Goal: Information Seeking & Learning: Learn about a topic

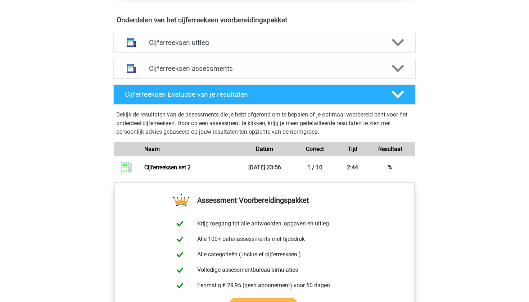
scroll to position [424, 0]
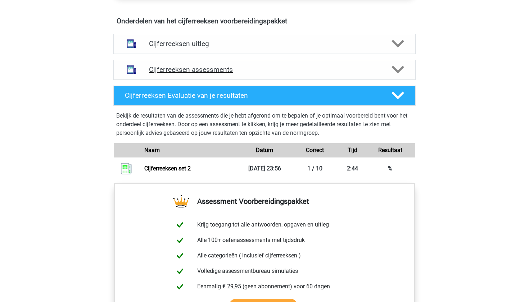
click at [173, 80] on div "Cijferreeksen assessments" at bounding box center [264, 70] width 302 height 20
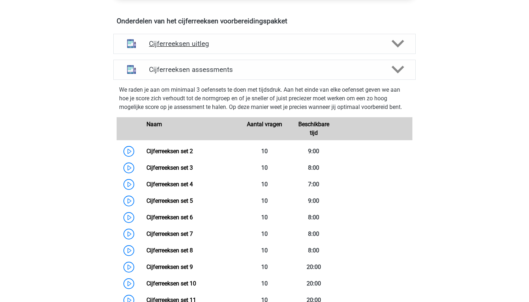
click at [170, 54] on div "Cijferreeksen uitleg" at bounding box center [264, 44] width 302 height 20
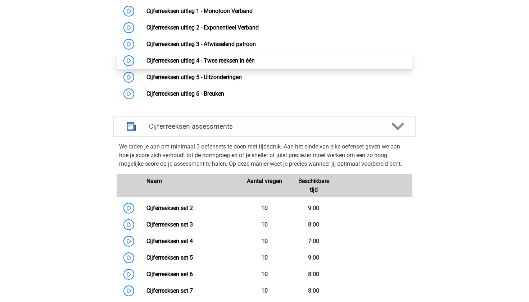
scroll to position [518, 0]
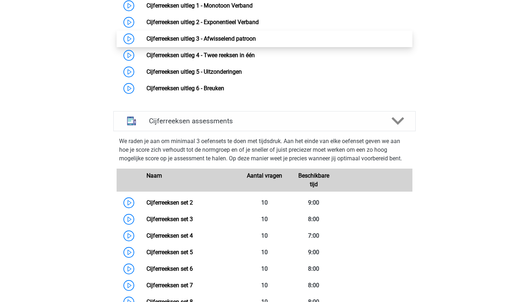
click at [216, 42] on link "Cijferreeksen uitleg 3 - Afwisselend patroon" at bounding box center [200, 38] width 109 height 7
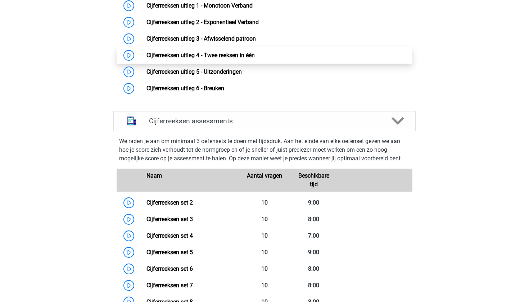
click at [255, 59] on link "Cijferreeksen uitleg 4 - Twee reeksen in één" at bounding box center [200, 55] width 108 height 7
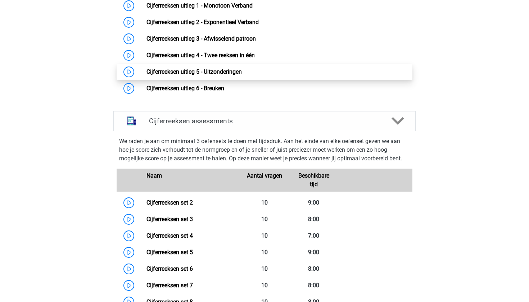
click at [234, 75] on link "Cijferreeksen uitleg 5 - Uitzonderingen" at bounding box center [193, 71] width 95 height 7
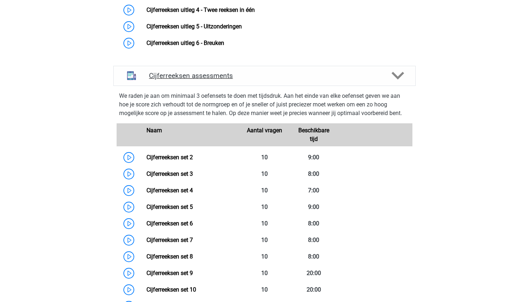
scroll to position [564, 0]
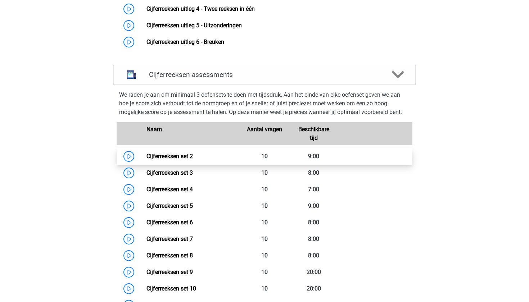
click at [193, 160] on link "Cijferreeksen set 2" at bounding box center [169, 156] width 46 height 7
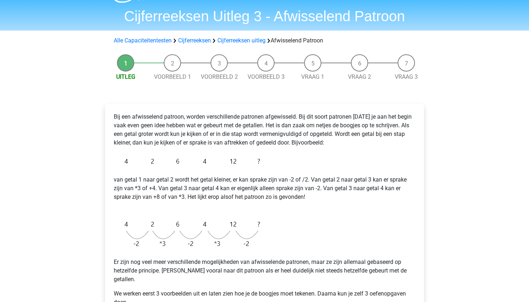
scroll to position [18, 0]
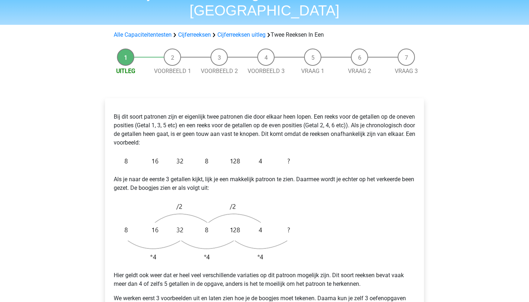
scroll to position [43, 0]
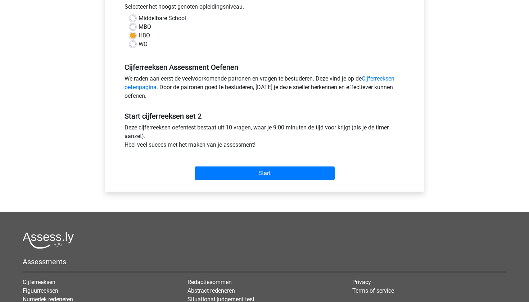
scroll to position [237, 0]
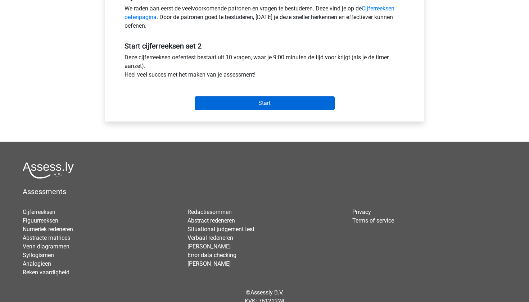
click at [234, 103] on input "Start" at bounding box center [265, 103] width 140 height 14
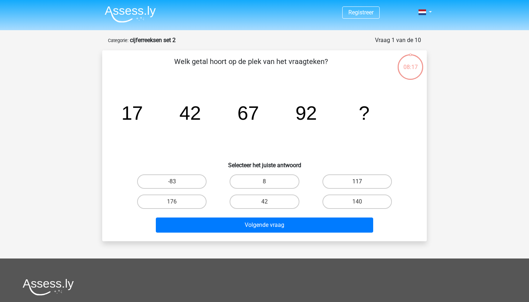
click at [342, 180] on label "117" at bounding box center [356, 182] width 69 height 14
click at [357, 182] on input "117" at bounding box center [359, 184] width 5 height 5
radio input "true"
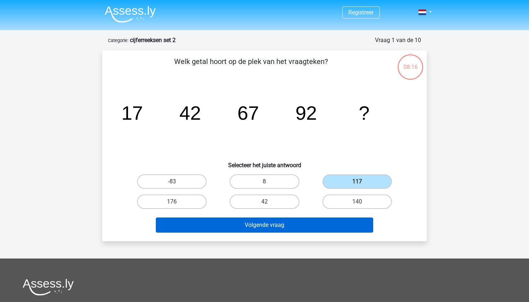
click at [324, 226] on button "Volgende vraag" at bounding box center [265, 225] width 218 height 15
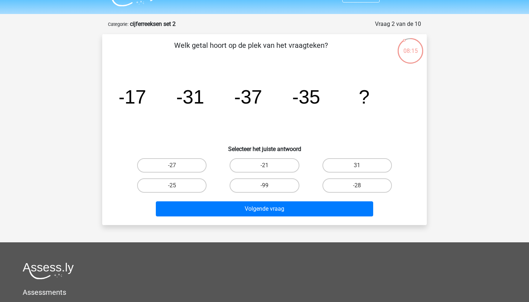
scroll to position [16, 0]
click at [177, 165] on label "-27" at bounding box center [171, 166] width 69 height 14
click at [177, 166] on input "-27" at bounding box center [174, 168] width 5 height 5
radio input "true"
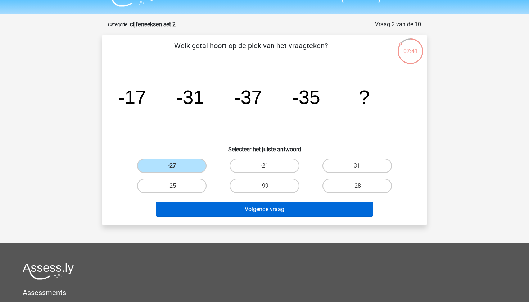
click at [244, 214] on button "Volgende vraag" at bounding box center [265, 209] width 218 height 15
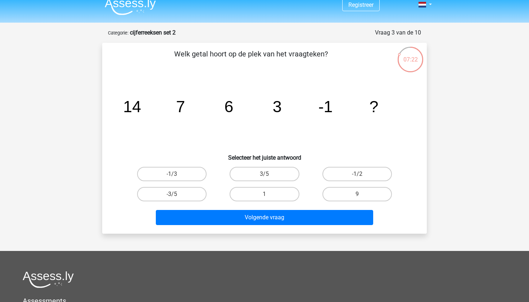
scroll to position [3, 0]
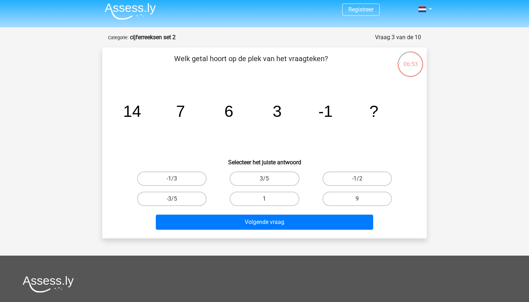
click at [270, 198] on label "1" at bounding box center [264, 199] width 69 height 14
click at [269, 199] on input "1" at bounding box center [267, 201] width 5 height 5
radio input "true"
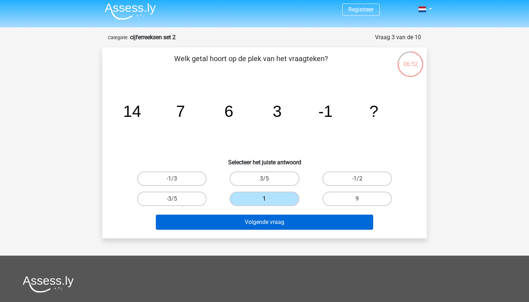
click at [283, 227] on button "Volgende vraag" at bounding box center [265, 222] width 218 height 15
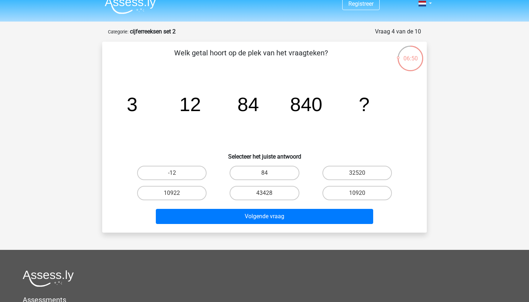
scroll to position [0, 0]
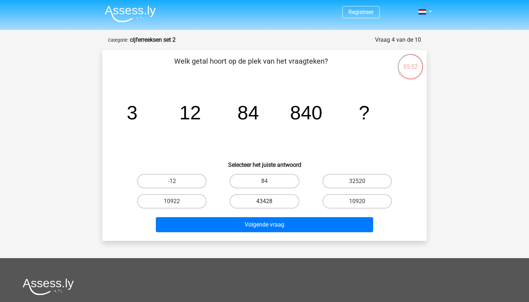
click at [285, 204] on label "43428" at bounding box center [264, 201] width 69 height 14
click at [269, 204] on input "43428" at bounding box center [267, 204] width 5 height 5
radio input "true"
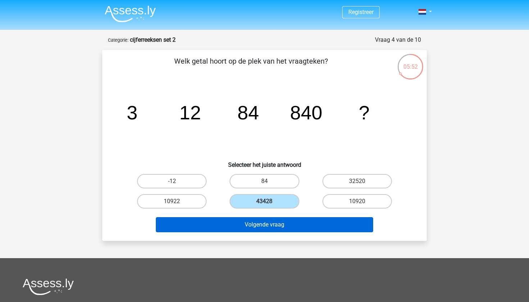
click at [284, 227] on button "Volgende vraag" at bounding box center [265, 224] width 218 height 15
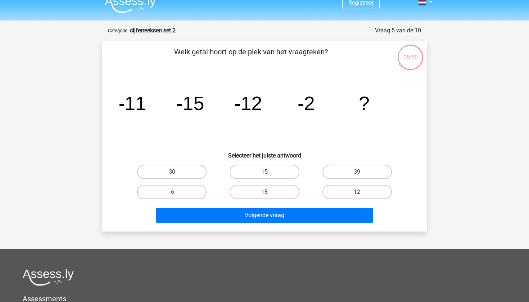
scroll to position [0, 0]
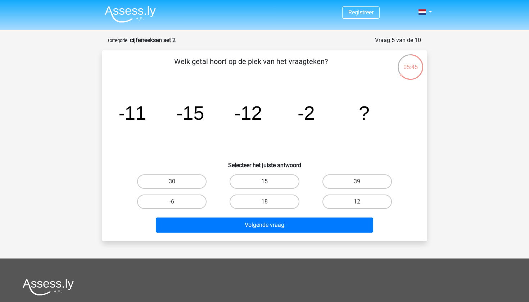
click at [269, 184] on label "15" at bounding box center [264, 182] width 69 height 14
click at [269, 184] on input "15" at bounding box center [267, 184] width 5 height 5
radio input "true"
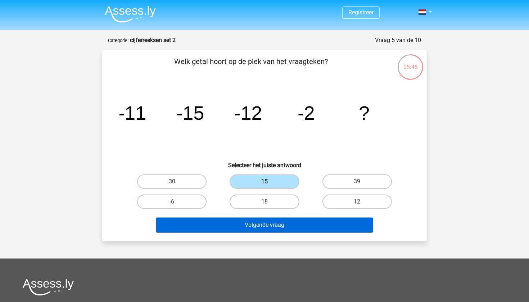
click at [267, 228] on button "Volgende vraag" at bounding box center [265, 225] width 218 height 15
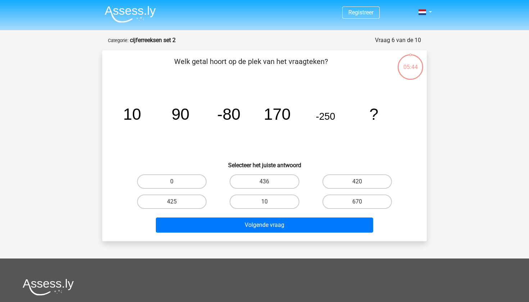
scroll to position [36, 0]
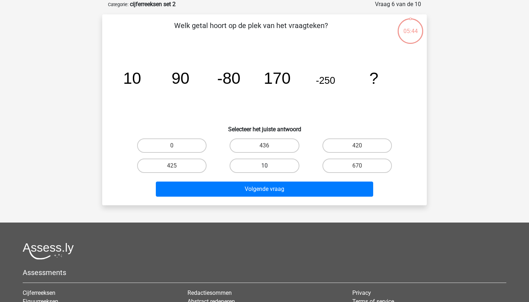
click at [267, 161] on label "10" at bounding box center [264, 166] width 69 height 14
click at [267, 166] on input "10" at bounding box center [267, 168] width 5 height 5
radio input "true"
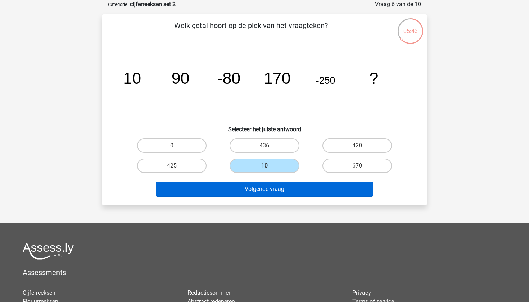
click at [271, 192] on button "Volgende vraag" at bounding box center [265, 189] width 218 height 15
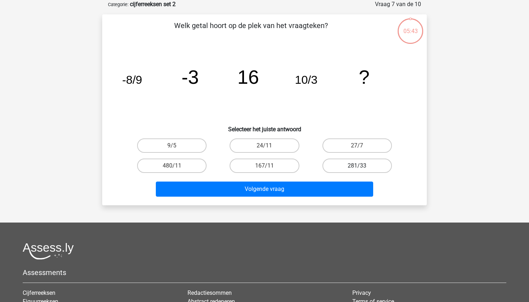
click at [334, 169] on label "281/33" at bounding box center [356, 166] width 69 height 14
click at [357, 169] on input "281/33" at bounding box center [359, 168] width 5 height 5
radio input "true"
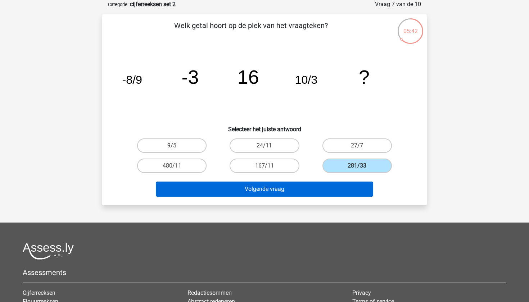
click at [324, 185] on button "Volgende vraag" at bounding box center [265, 189] width 218 height 15
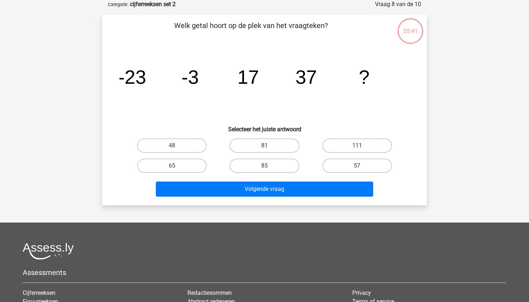
click at [291, 155] on div "81" at bounding box center [264, 146] width 92 height 20
click at [290, 162] on label "85" at bounding box center [264, 166] width 69 height 14
click at [269, 166] on input "85" at bounding box center [267, 168] width 5 height 5
radio input "true"
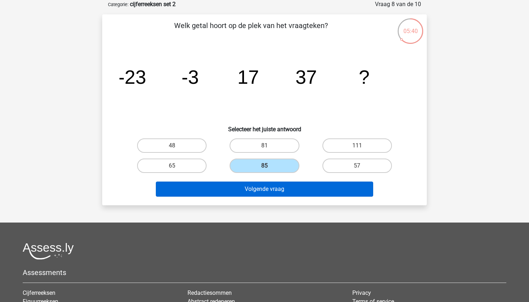
click at [290, 183] on button "Volgende vraag" at bounding box center [265, 189] width 218 height 15
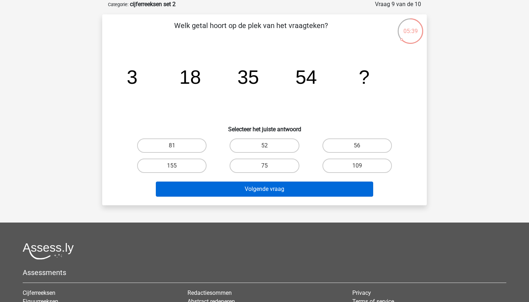
click at [277, 189] on button "Volgende vraag" at bounding box center [265, 189] width 218 height 15
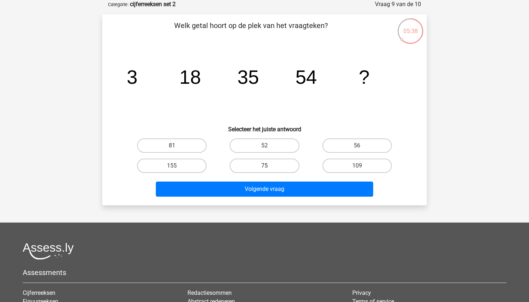
click at [270, 169] on label "75" at bounding box center [264, 166] width 69 height 14
click at [269, 169] on input "75" at bounding box center [267, 168] width 5 height 5
radio input "true"
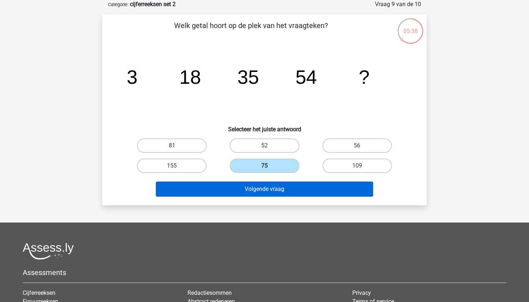
click at [270, 186] on button "Volgende vraag" at bounding box center [265, 189] width 218 height 15
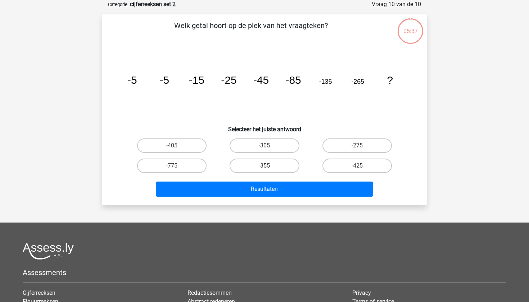
click at [269, 171] on label "-355" at bounding box center [264, 166] width 69 height 14
click at [269, 171] on input "-355" at bounding box center [267, 168] width 5 height 5
radio input "true"
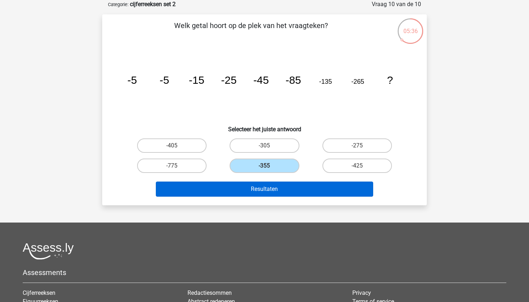
click at [269, 191] on button "Resultaten" at bounding box center [265, 189] width 218 height 15
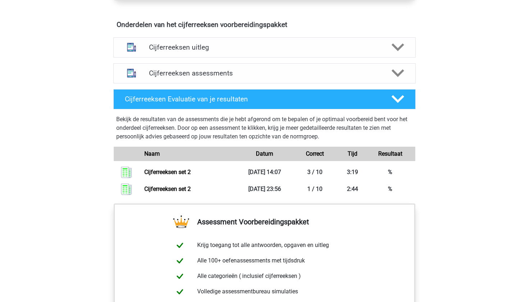
scroll to position [552, 0]
